Goal: Task Accomplishment & Management: Use online tool/utility

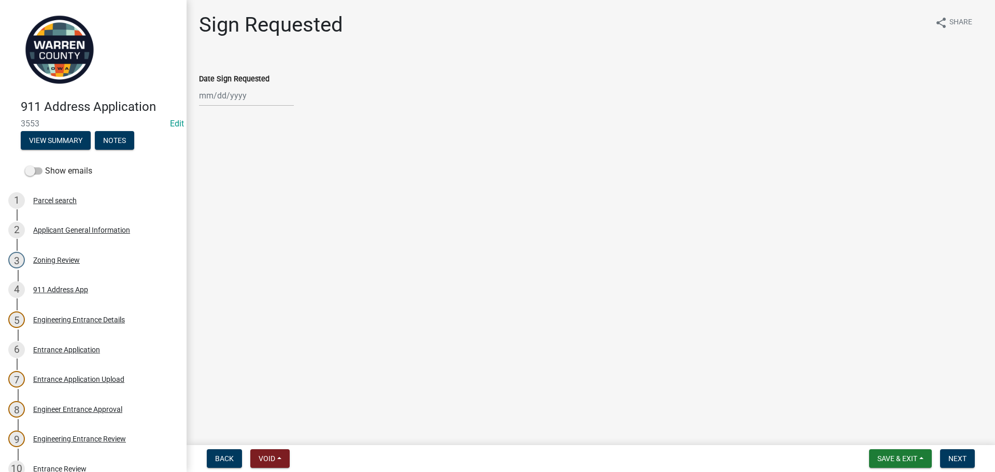
click at [53, 62] on img at bounding box center [60, 50] width 78 height 78
click at [59, 64] on img at bounding box center [60, 50] width 78 height 78
click at [895, 453] on button "Save & Exit" at bounding box center [900, 458] width 63 height 19
click at [878, 434] on button "Save & Exit" at bounding box center [890, 431] width 83 height 25
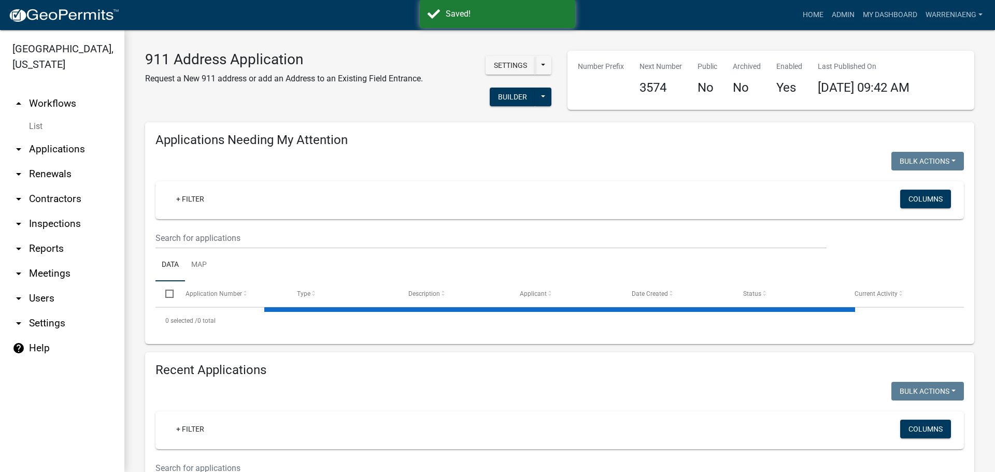
select select "2: 50"
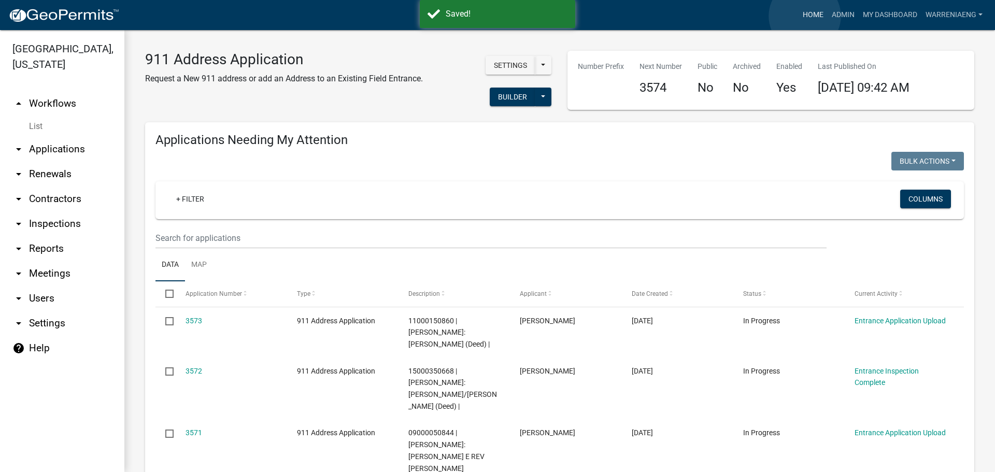
click at [805, 16] on link "Home" at bounding box center [813, 15] width 29 height 20
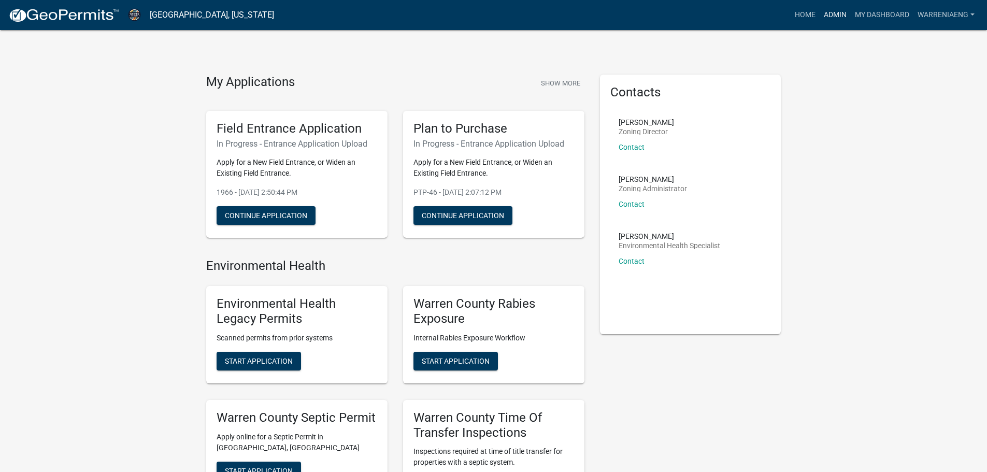
click at [839, 16] on link "Admin" at bounding box center [835, 15] width 31 height 20
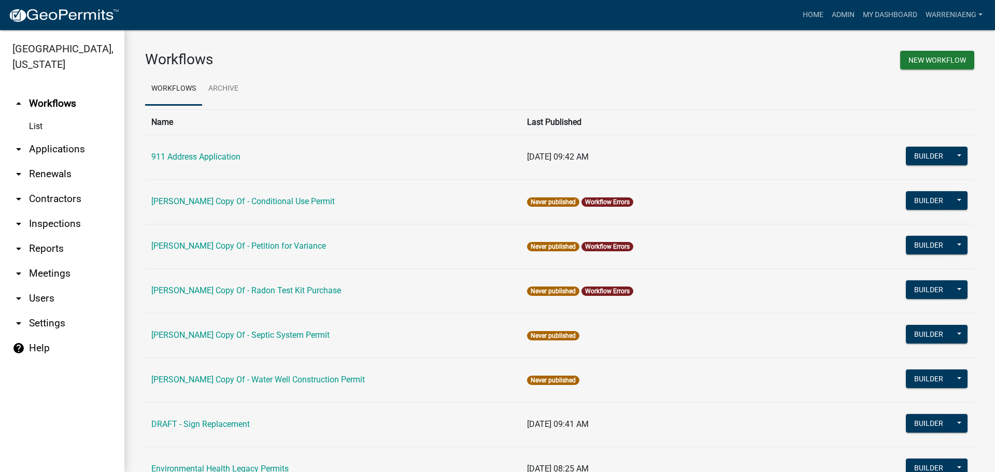
click at [39, 116] on link "List" at bounding box center [62, 126] width 124 height 21
click at [192, 153] on link "911 Address Application" at bounding box center [195, 157] width 89 height 10
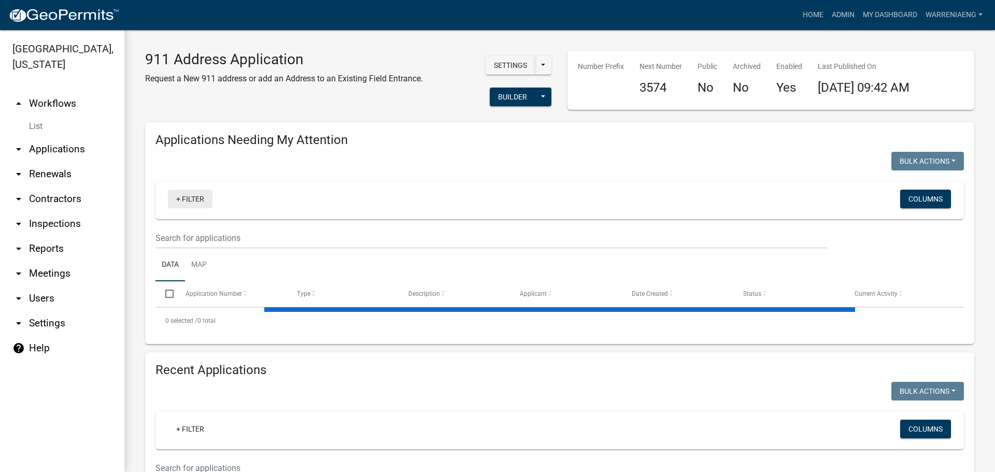
select select "2: 50"
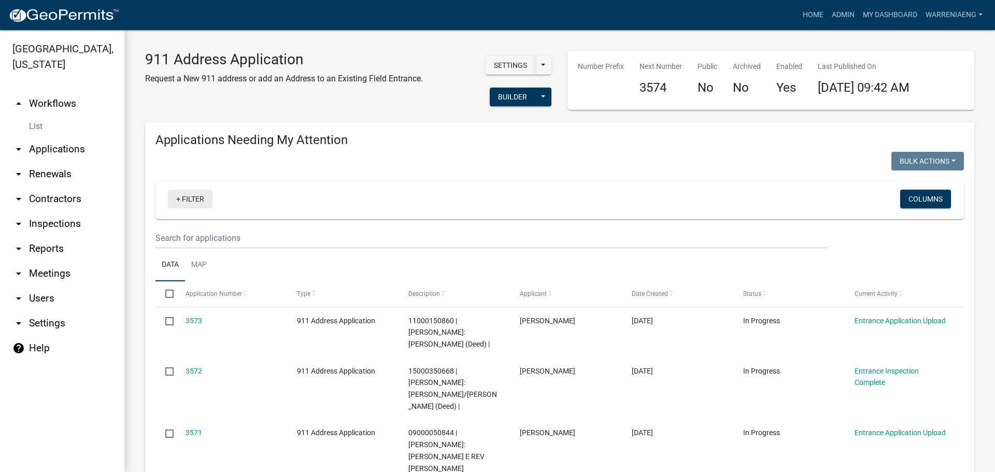
click at [180, 199] on link "+ Filter" at bounding box center [190, 199] width 45 height 19
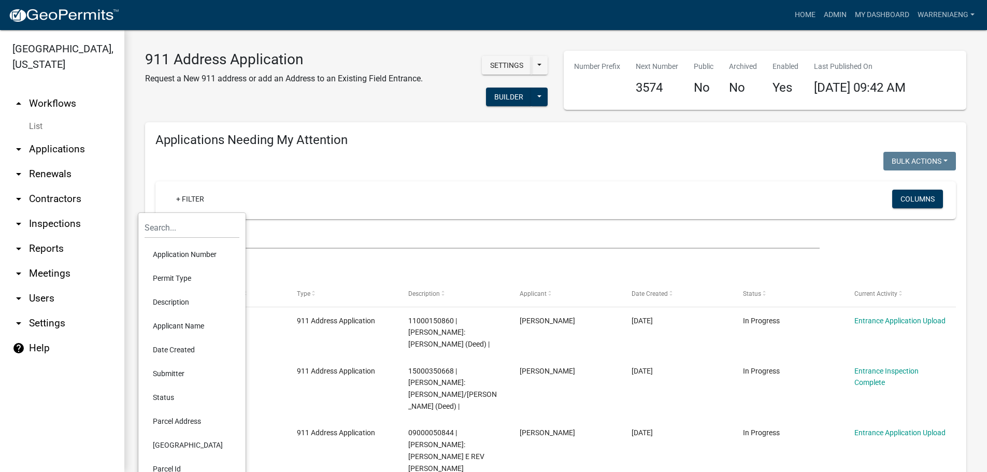
click at [174, 326] on li "Applicant Name" at bounding box center [192, 326] width 95 height 24
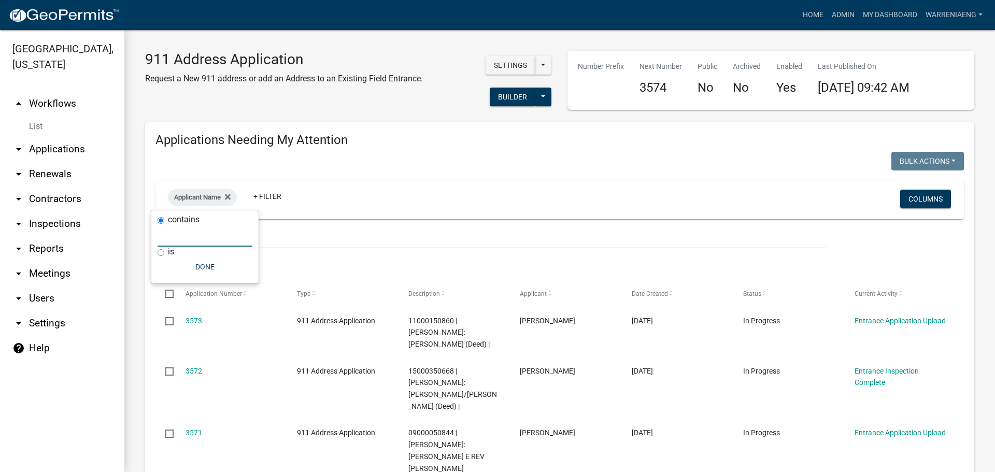
click at [211, 234] on input "text" at bounding box center [205, 235] width 95 height 21
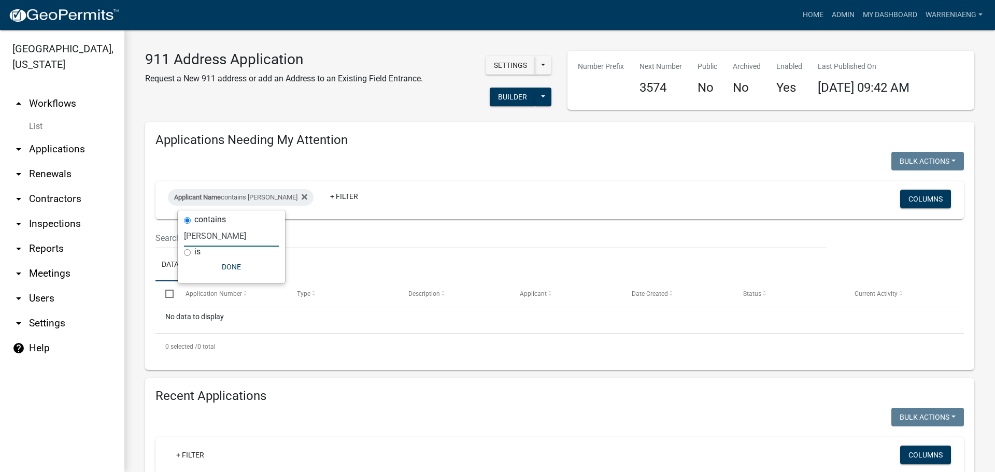
type input "[PERSON_NAME]"
click at [222, 266] on button "Done" at bounding box center [231, 267] width 95 height 19
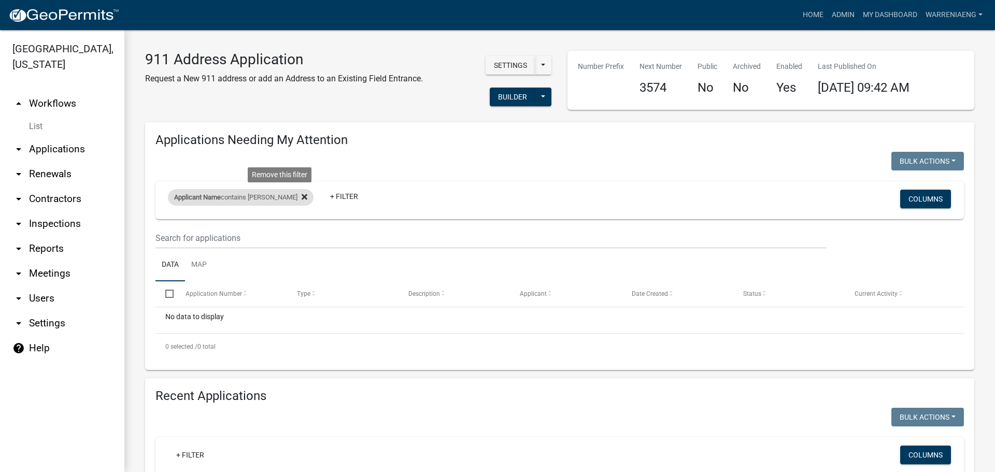
click at [302, 195] on icon at bounding box center [305, 197] width 6 height 6
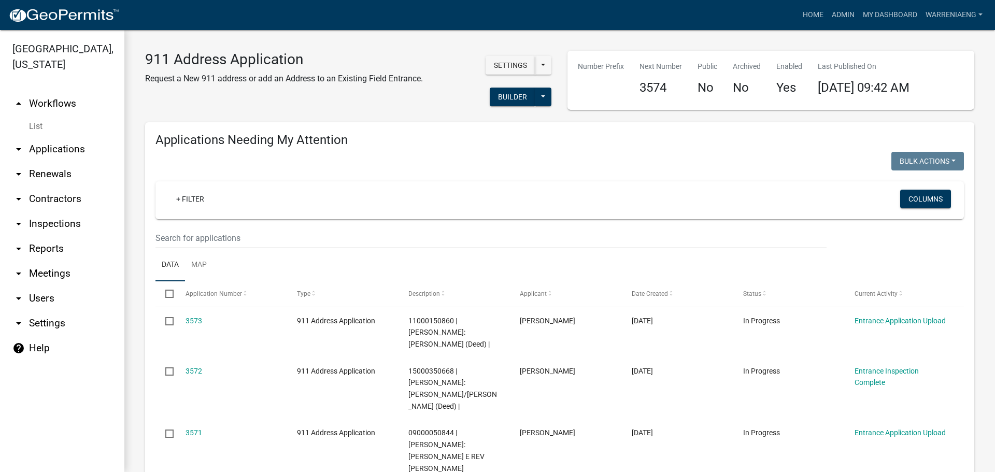
click at [49, 137] on link "arrow_drop_down Applications" at bounding box center [62, 149] width 124 height 25
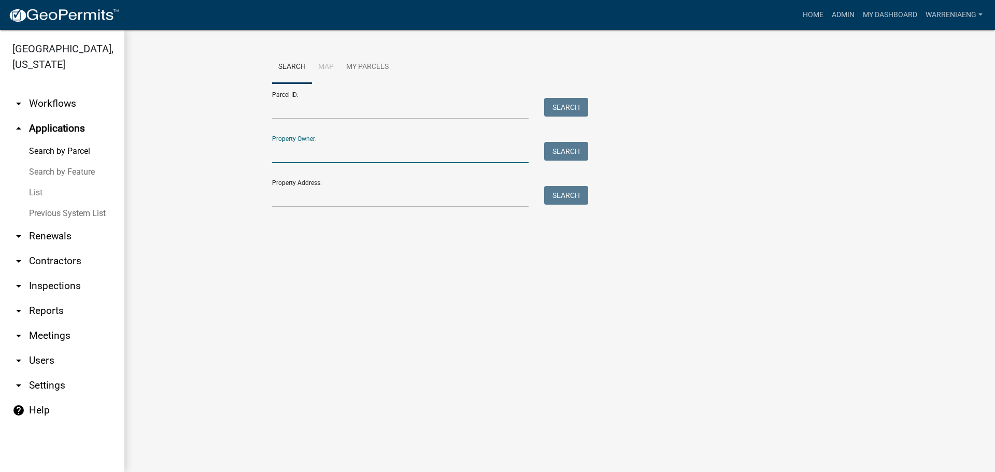
click at [331, 156] on input "Property Owner:" at bounding box center [400, 152] width 257 height 21
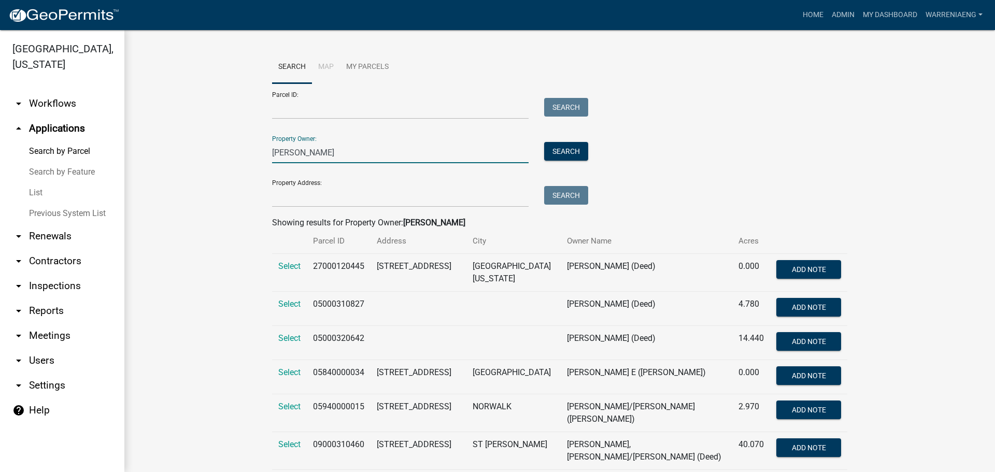
drag, startPoint x: 312, startPoint y: 157, endPoint x: 242, endPoint y: 170, distance: 71.3
type input "K"
type input "l"
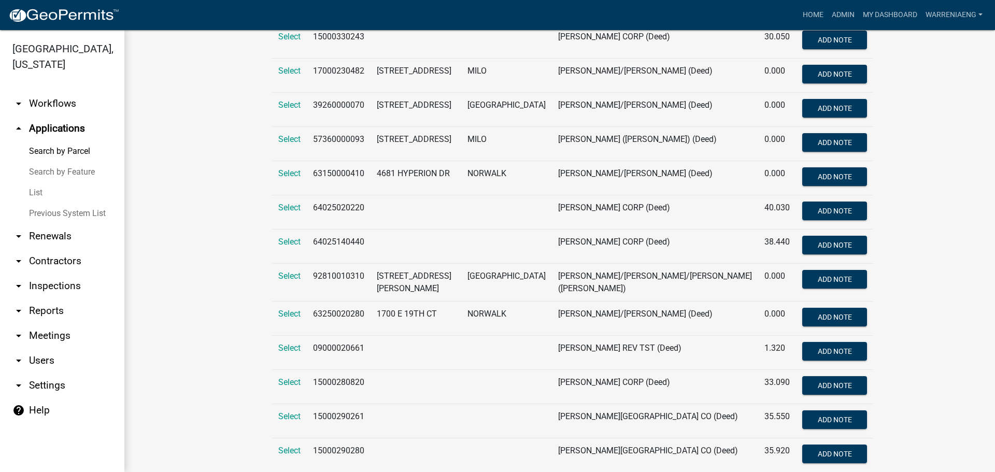
scroll to position [223, 0]
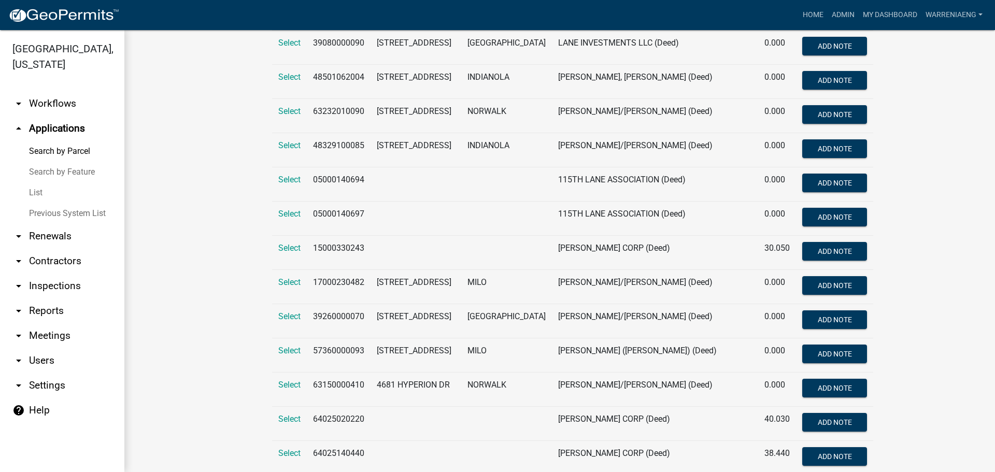
type input "Lane"
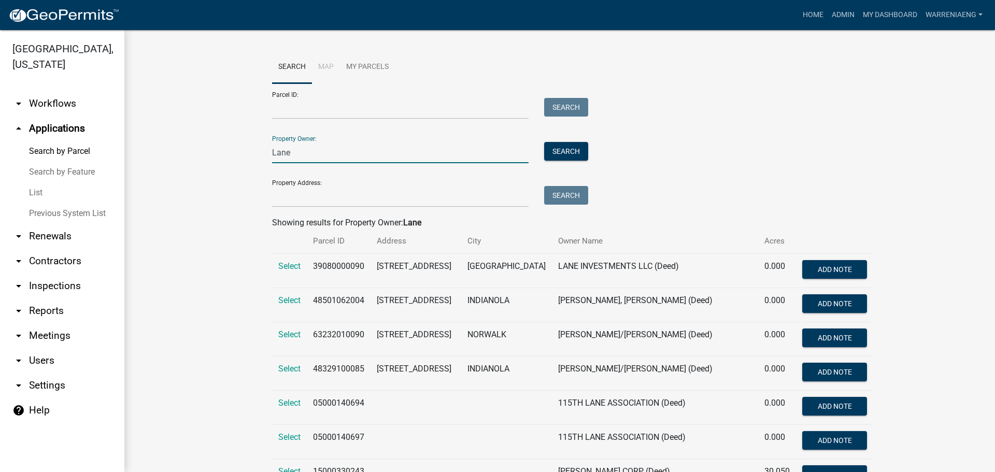
click at [58, 116] on link "arrow_drop_up Applications" at bounding box center [62, 128] width 124 height 25
drag, startPoint x: 282, startPoint y: 153, endPoint x: 171, endPoint y: 140, distance: 112.3
click at [714, 125] on div "Parcel ID: Search Property Owner: Search Property Address: Search" at bounding box center [559, 145] width 575 height 124
click at [66, 116] on link "arrow_drop_up Applications" at bounding box center [62, 128] width 124 height 25
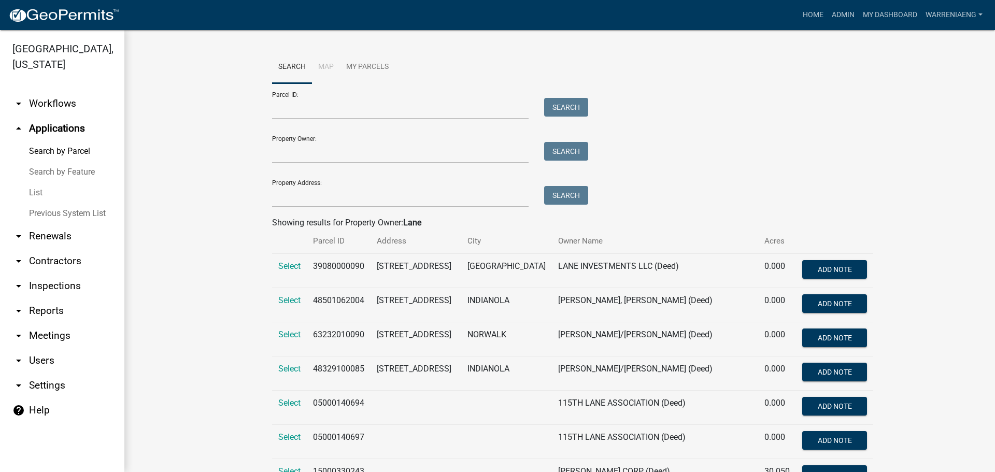
click at [16, 122] on icon "arrow_drop_up" at bounding box center [18, 128] width 12 height 12
click at [49, 91] on link "arrow_drop_down Workflows" at bounding box center [62, 103] width 124 height 25
